Goal: Transaction & Acquisition: Purchase product/service

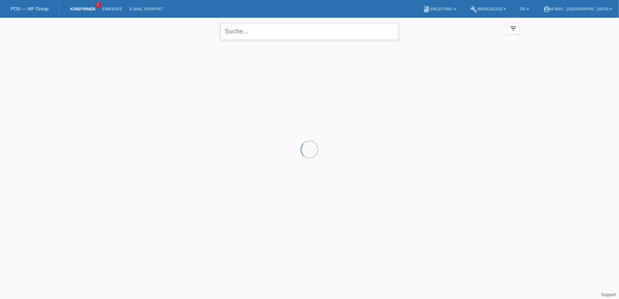
click at [243, 30] on input "text" at bounding box center [309, 31] width 178 height 17
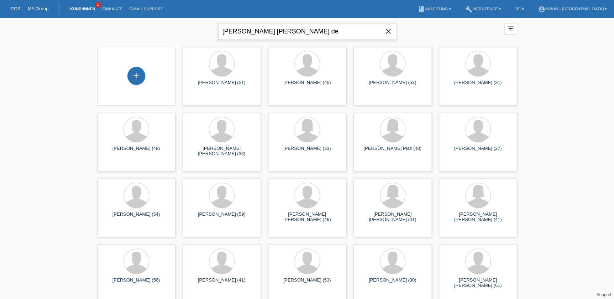
type input "[PERSON_NAME] [PERSON_NAME] de"
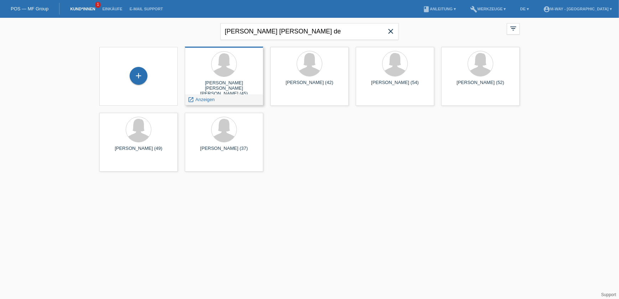
click at [202, 101] on span "Anzeigen" at bounding box center [204, 99] width 19 height 5
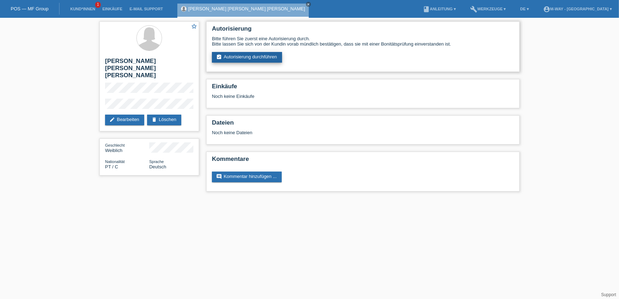
click at [246, 53] on link "assignment_turned_in Autorisierung durchführen" at bounding box center [247, 57] width 70 height 11
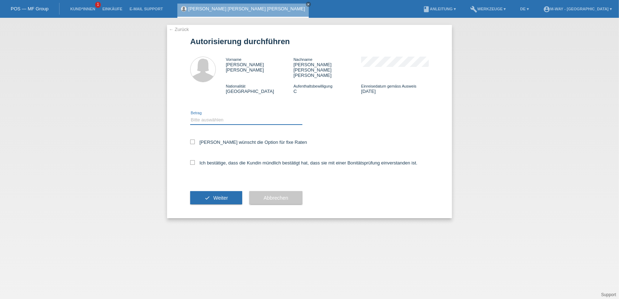
click at [235, 116] on select "Bitte auswählen CHF 1.00 - CHF 499.00 CHF 500.00 - CHF 1'999.00 CHF 2'000.00 - …" at bounding box center [246, 120] width 112 height 9
select select "3"
click at [190, 116] on select "Bitte auswählen CHF 1.00 - CHF 499.00 CHF 500.00 - CHF 1'999.00 CHF 2'000.00 - …" at bounding box center [246, 120] width 112 height 9
click at [236, 132] on div "Kundin wünscht die Option für fixe Raten" at bounding box center [309, 142] width 239 height 21
click at [231, 132] on div "Kundin wünscht die Option für fixe Raten" at bounding box center [309, 142] width 239 height 21
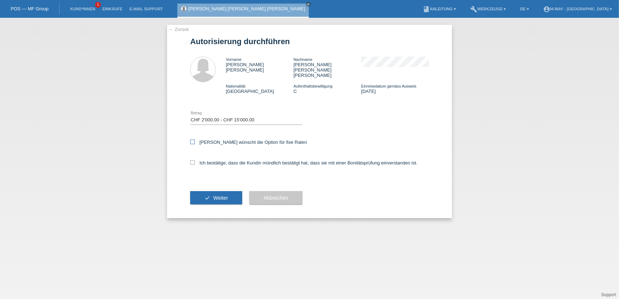
click at [231, 140] on label "Kundin wünscht die Option für fixe Raten" at bounding box center [248, 142] width 117 height 5
click at [195, 140] on input "Kundin wünscht die Option für fixe Raten" at bounding box center [192, 142] width 5 height 5
checkbox input "true"
click at [222, 160] on label "Ich bestätige, dass die Kundin mündlich bestätigt hat, dass sie mit einer Bonit…" at bounding box center [303, 162] width 227 height 5
click at [195, 160] on input "Ich bestätige, dass die Kundin mündlich bestätigt hat, dass sie mit einer Bonit…" at bounding box center [192, 162] width 5 height 5
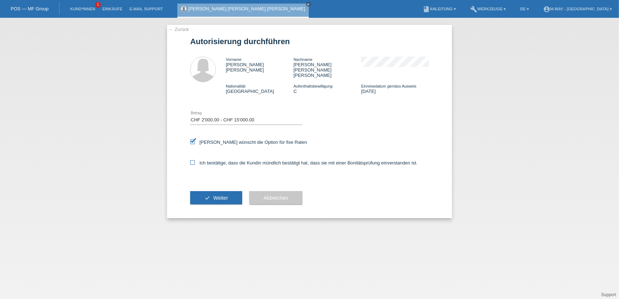
checkbox input "true"
click at [216, 191] on button "check Weiter" at bounding box center [216, 198] width 52 height 14
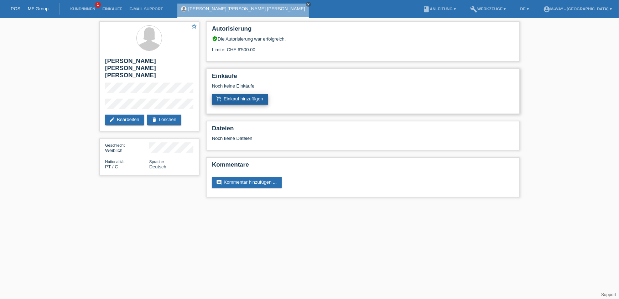
click at [246, 98] on link "add_shopping_cart Einkauf hinzufügen" at bounding box center [240, 99] width 56 height 11
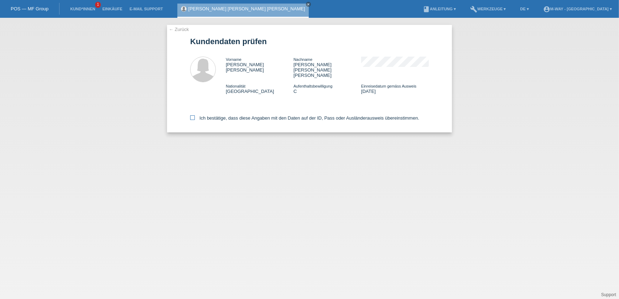
click at [202, 115] on label "Ich bestätige, dass diese Angaben mit den Daten auf der ID, Pass oder Ausländer…" at bounding box center [304, 117] width 229 height 5
click at [195, 115] on input "Ich bestätige, dass diese Angaben mit den Daten auf der ID, Pass oder Ausländer…" at bounding box center [192, 117] width 5 height 5
checkbox input "true"
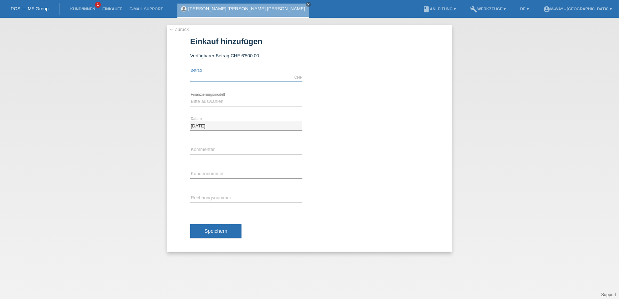
click at [230, 75] on input "text" at bounding box center [246, 77] width 112 height 9
type input "4788.00"
click at [229, 102] on select "Bitte auswählen Fixe Raten Kauf auf Rechnung mit Teilzahlungsoption" at bounding box center [246, 101] width 112 height 9
select select "77"
click at [190, 97] on select "Bitte auswählen Fixe Raten Kauf auf Rechnung mit Teilzahlungsoption" at bounding box center [246, 101] width 112 height 9
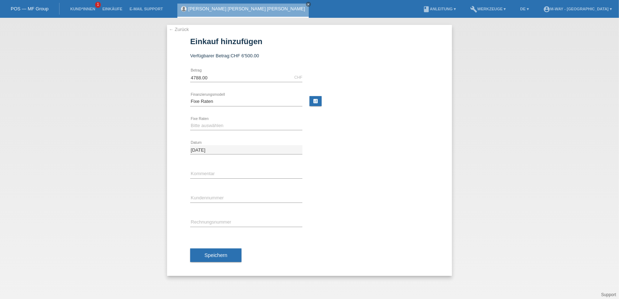
click at [238, 118] on div "Bitte auswählen 4 Raten 5 Raten 6 Raten 7 Raten 8 Raten 9 Raten 10 Raten 11 Rat…" at bounding box center [246, 126] width 112 height 24
click at [241, 122] on select "Bitte auswählen 4 Raten 5 Raten 6 Raten 7 Raten 8 Raten 9 Raten 10 Raten 11 Rat…" at bounding box center [246, 125] width 112 height 9
select select "202"
click at [190, 121] on select "Bitte auswählen 4 Raten 5 Raten 6 Raten 7 Raten 8 Raten 9 Raten 10 Raten 11 Rat…" at bounding box center [246, 125] width 112 height 9
click at [227, 175] on input "text" at bounding box center [246, 173] width 112 height 9
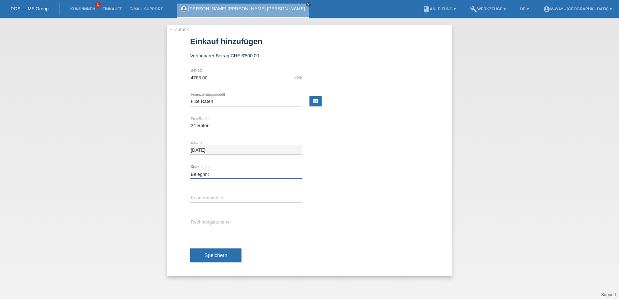
type input "Belegnr.:"
click at [224, 195] on input "text" at bounding box center [246, 198] width 112 height 9
type input "K067806"
click at [246, 219] on input "text" at bounding box center [246, 222] width 112 height 9
type input "67708/6"
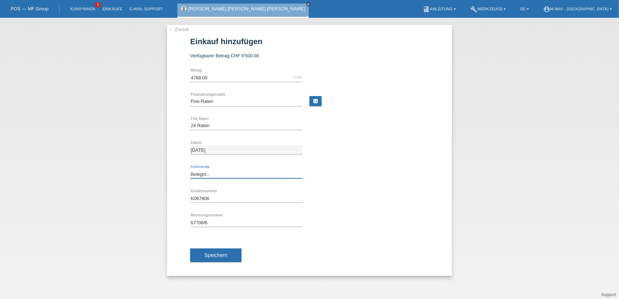
click at [210, 175] on input "Belegnr.:" at bounding box center [246, 173] width 112 height 9
click at [215, 221] on input "67708/6" at bounding box center [246, 222] width 112 height 9
click at [220, 80] on input "4788.00" at bounding box center [246, 77] width 112 height 9
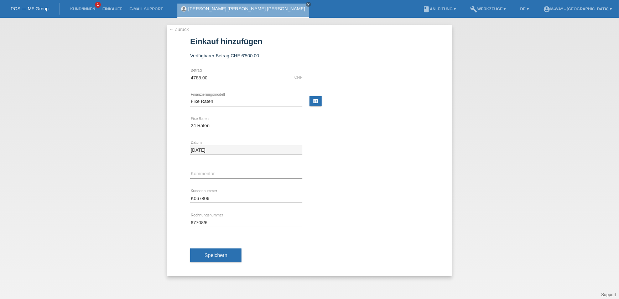
click at [293, 53] on form "Einkauf hinzufügen Verfügbarer Betrag: CHF 6'500.00 4788.00 CHF error Betrag" at bounding box center [309, 156] width 239 height 239
click at [200, 222] on input "67708/6" at bounding box center [246, 222] width 112 height 9
click at [219, 222] on input "67718/6" at bounding box center [246, 222] width 112 height 9
type input "67718/6"
click at [222, 252] on span "Speichern" at bounding box center [215, 255] width 23 height 6
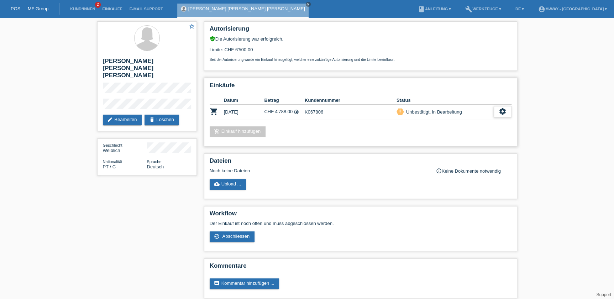
click at [507, 106] on div "settings" at bounding box center [503, 111] width 18 height 11
click at [444, 142] on span "Abschliessen" at bounding box center [445, 143] width 30 height 9
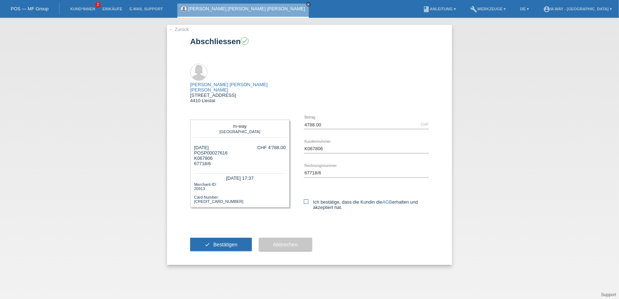
click at [317, 199] on label "Ich bestätige, dass die Kundin die AGB erhalten und akzeptiert hat." at bounding box center [366, 204] width 125 height 11
click at [308, 199] on input "Ich bestätige, dass die Kundin die AGB erhalten und akzeptiert hat." at bounding box center [306, 201] width 5 height 5
checkbox input "true"
click at [234, 242] on span "Bestätigen" at bounding box center [225, 245] width 24 height 6
